Goal: Communication & Community: Answer question/provide support

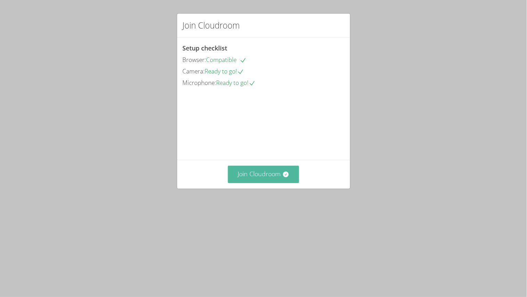
click at [254, 182] on button "Join Cloudroom" at bounding box center [263, 173] width 71 height 17
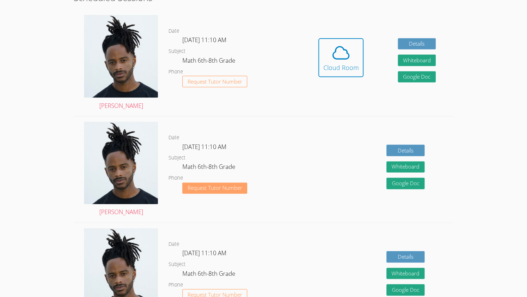
scroll to position [186, 0]
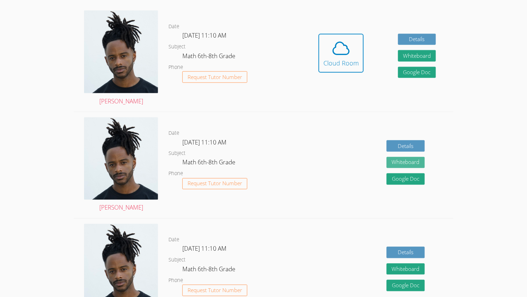
click at [416, 161] on button "Whiteboard" at bounding box center [406, 162] width 38 height 11
click at [333, 61] on div "Cloud Room" at bounding box center [341, 63] width 35 height 10
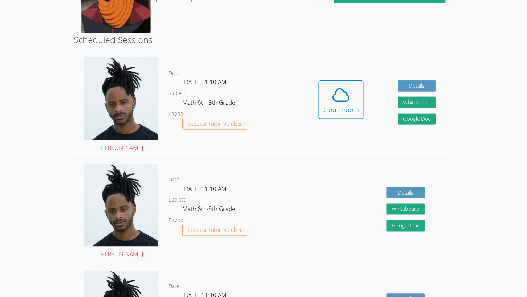
scroll to position [141, 0]
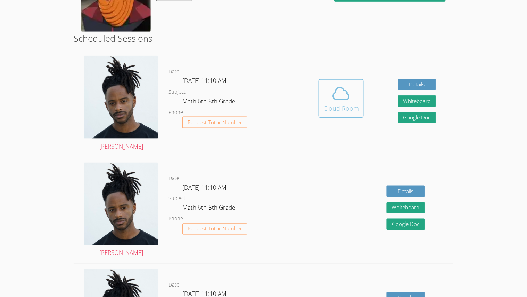
click at [342, 111] on div "Cloud Room" at bounding box center [341, 108] width 35 height 10
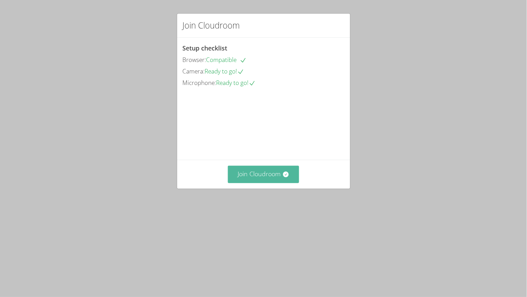
click at [276, 182] on button "Join Cloudroom" at bounding box center [263, 173] width 71 height 17
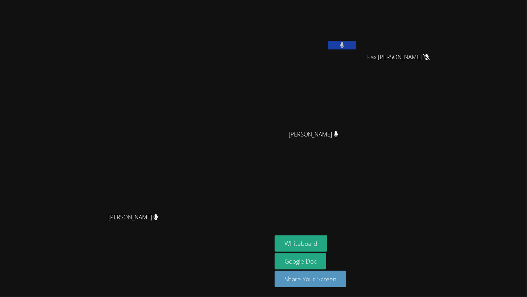
click at [356, 47] on button at bounding box center [342, 45] width 28 height 9
click at [328, 41] on button at bounding box center [342, 45] width 28 height 9
click at [356, 44] on button at bounding box center [342, 45] width 28 height 9
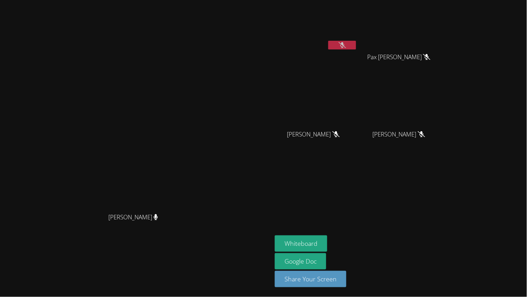
click at [356, 48] on button at bounding box center [342, 45] width 28 height 9
click at [327, 247] on button "Whiteboard" at bounding box center [301, 243] width 52 height 16
click at [358, 51] on div "Josue Aviles" at bounding box center [316, 28] width 83 height 50
click at [346, 48] on icon at bounding box center [342, 45] width 7 height 6
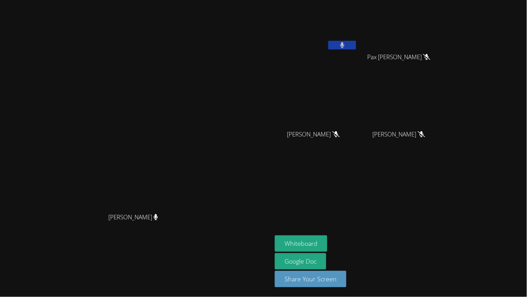
click at [356, 44] on button at bounding box center [342, 45] width 28 height 9
click at [346, 44] on icon at bounding box center [342, 45] width 7 height 6
click at [356, 44] on button at bounding box center [342, 45] width 28 height 9
click at [356, 47] on button at bounding box center [342, 45] width 28 height 9
click at [356, 45] on button at bounding box center [342, 45] width 28 height 9
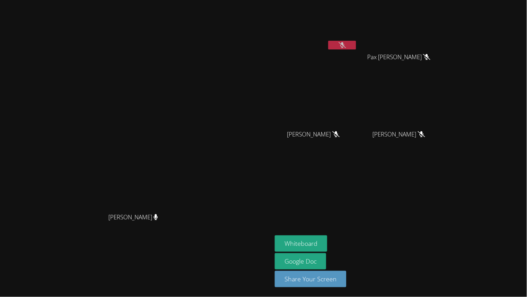
click at [358, 60] on div "[PERSON_NAME]" at bounding box center [316, 40] width 83 height 74
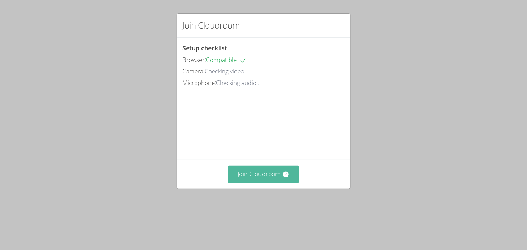
click at [264, 181] on button "Join Cloudroom" at bounding box center [263, 173] width 71 height 17
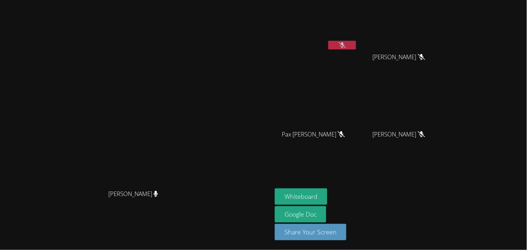
click at [356, 45] on button at bounding box center [342, 45] width 28 height 9
click at [356, 46] on button at bounding box center [342, 45] width 28 height 9
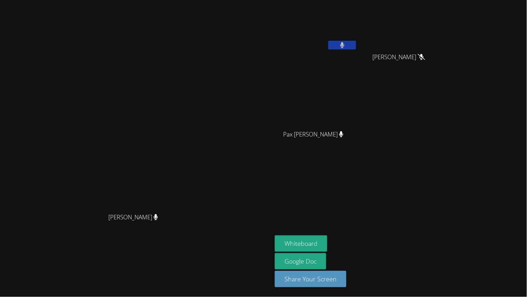
click at [328, 41] on button at bounding box center [342, 45] width 28 height 9
click at [378, 194] on aside "[PERSON_NAME] Pax [PERSON_NAME] Pax [PERSON_NAME] Whiteboard Google Doc Share Y…" at bounding box center [359, 148] width 174 height 297
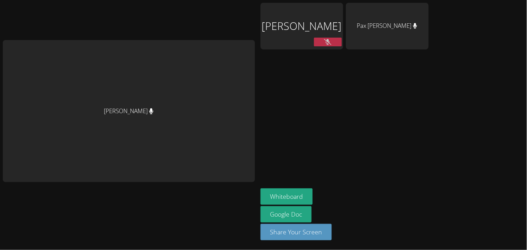
click at [374, 103] on aside "[PERSON_NAME] Pax [PERSON_NAME] Whiteboard Google Doc Share Your Screen" at bounding box center [345, 125] width 174 height 250
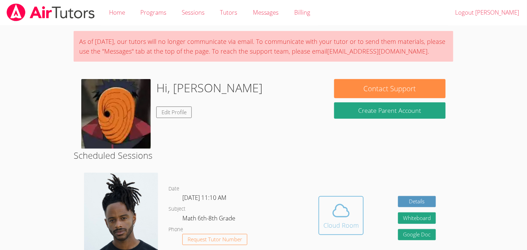
click at [336, 222] on div "Cloud Room" at bounding box center [341, 225] width 35 height 10
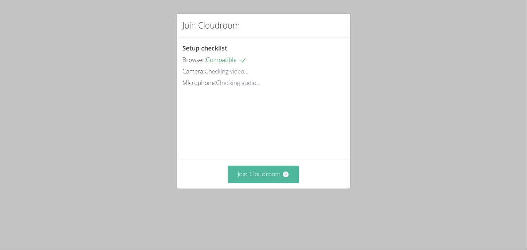
click at [263, 182] on button "Join Cloudroom" at bounding box center [263, 173] width 71 height 17
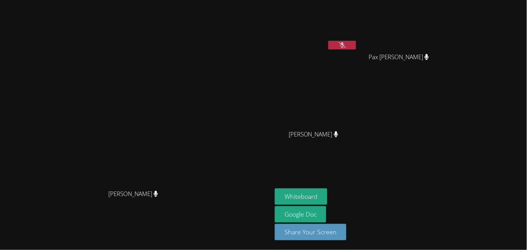
click at [188, 55] on video at bounding box center [136, 111] width 104 height 150
click at [346, 42] on icon at bounding box center [342, 45] width 7 height 6
click at [356, 44] on button at bounding box center [342, 45] width 28 height 9
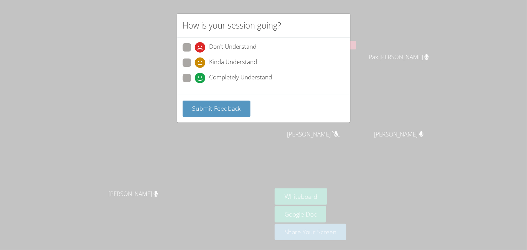
click at [195, 61] on icon at bounding box center [200, 62] width 10 height 10
click at [195, 61] on input "Kinda Understand" at bounding box center [198, 61] width 6 height 6
radio input "true"
click at [216, 102] on button "Submit Feedback" at bounding box center [217, 108] width 68 height 16
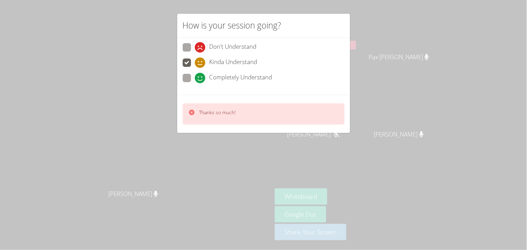
click at [359, 94] on div "How is your session going? Don't Understand Kinda Understand Completely Underst…" at bounding box center [263, 125] width 527 height 250
click at [337, 135] on div "How is your session going? Don't Understand Kinda Understand Completely Underst…" at bounding box center [263, 125] width 527 height 250
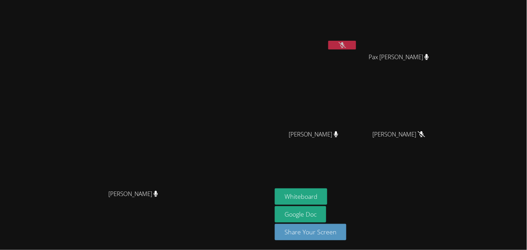
click at [446, 173] on aside "[PERSON_NAME] Pax [PERSON_NAME] Pax [PERSON_NAME] [PERSON_NAME] [PERSON_NAME] […" at bounding box center [359, 125] width 174 height 250
